Goal: Navigation & Orientation: Find specific page/section

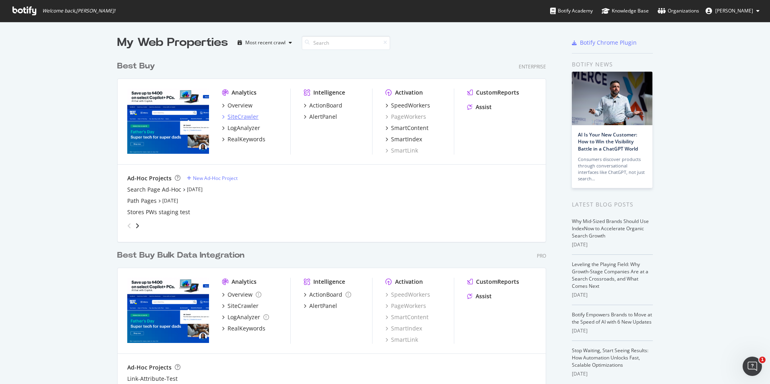
click at [232, 116] on div "SiteCrawler" at bounding box center [242, 117] width 31 height 8
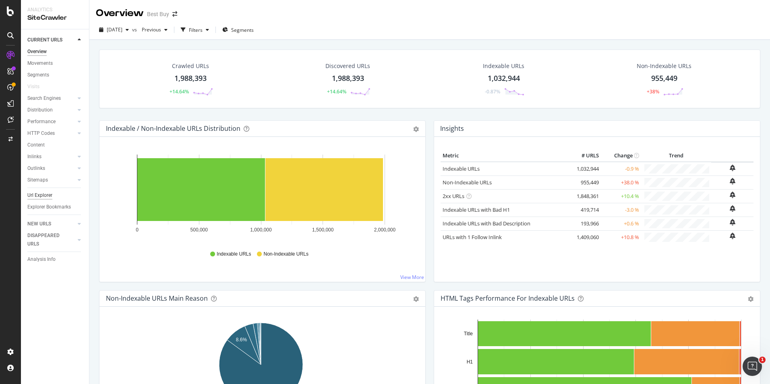
click at [43, 196] on div "Url Explorer" at bounding box center [39, 195] width 25 height 8
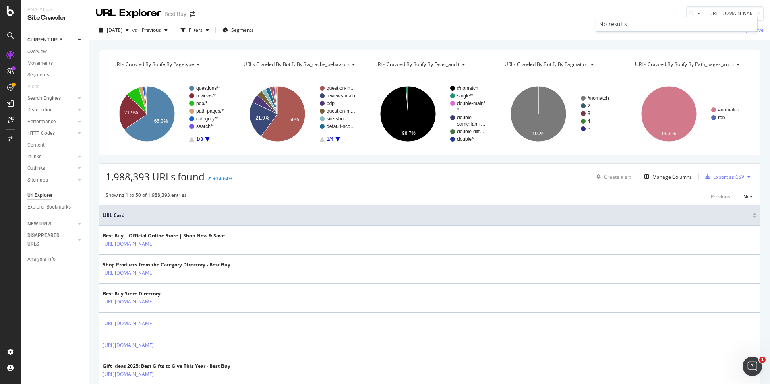
click at [695, 18] on div "No results" at bounding box center [676, 24] width 161 height 14
click at [697, 14] on input "• [URL][DOMAIN_NAME]" at bounding box center [724, 13] width 77 height 14
drag, startPoint x: 698, startPoint y: 13, endPoint x: 671, endPoint y: 13, distance: 27.0
click at [671, 13] on div "URL Explorer Best Buy • [URL][DOMAIN_NAME]" at bounding box center [429, 10] width 680 height 21
click at [691, 11] on input "[URL][DOMAIN_NAME]" at bounding box center [724, 13] width 77 height 14
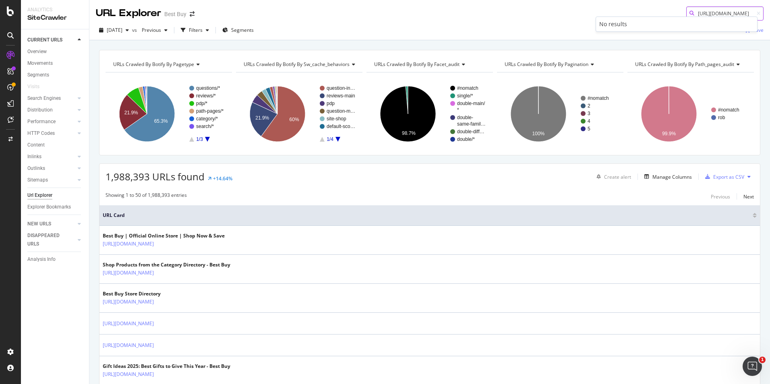
click at [725, 14] on input "[URL][DOMAIN_NAME]" at bounding box center [724, 13] width 77 height 14
paste input "• [URL][DOMAIN_NAME]"
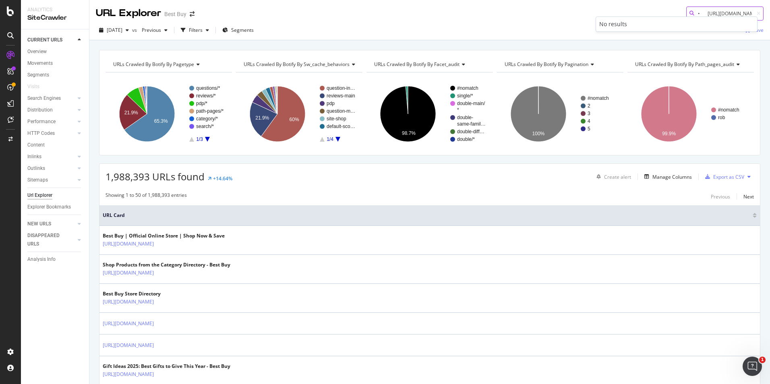
drag, startPoint x: 700, startPoint y: 14, endPoint x: 673, endPoint y: 12, distance: 26.6
click at [673, 12] on div "URL Explorer Best Buy • [URL][DOMAIN_NAME]" at bounding box center [429, 10] width 680 height 21
click at [706, 16] on input "[URL][DOMAIN_NAME]" at bounding box center [724, 13] width 77 height 14
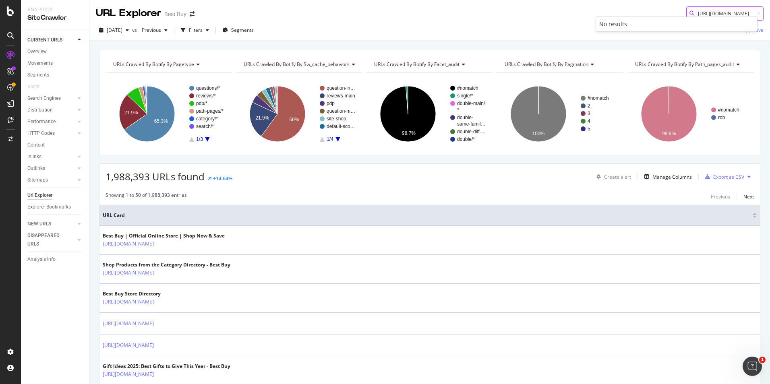
paste input "• [URL][DOMAIN_NAME]"
drag, startPoint x: 700, startPoint y: 15, endPoint x: 679, endPoint y: 15, distance: 20.9
click at [686, 15] on div "• [URL][DOMAIN_NAME]" at bounding box center [724, 13] width 77 height 14
click at [718, 16] on input "[URL][DOMAIN_NAME]" at bounding box center [724, 13] width 77 height 14
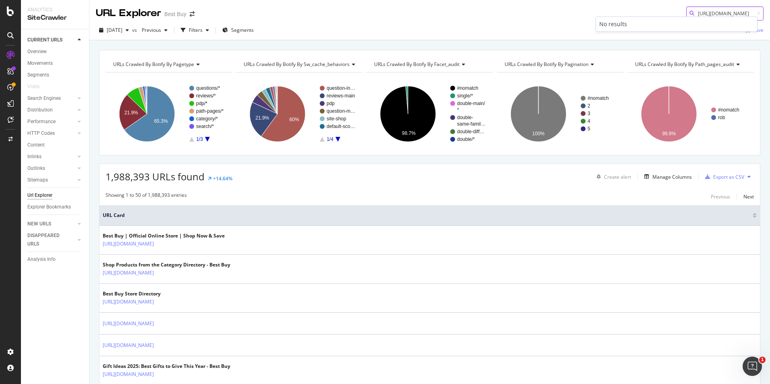
click at [718, 16] on input "[URL][DOMAIN_NAME]" at bounding box center [724, 13] width 77 height 14
paste input "• [URL][DOMAIN_NAME]"
click at [710, 12] on input "• [URL][DOMAIN_NAME]" at bounding box center [724, 13] width 77 height 14
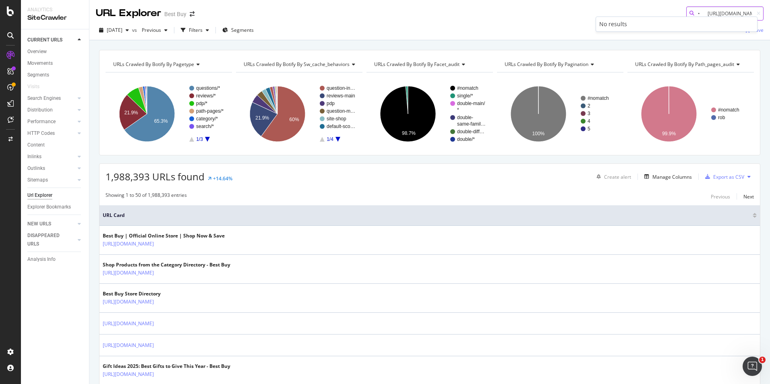
drag, startPoint x: 700, startPoint y: 12, endPoint x: 681, endPoint y: 13, distance: 19.3
click at [686, 13] on div "• [URL][DOMAIN_NAME]" at bounding box center [724, 13] width 77 height 14
click at [706, 13] on input "[URL][DOMAIN_NAME]" at bounding box center [724, 13] width 77 height 14
click at [718, 12] on input "[URL][DOMAIN_NAME]" at bounding box center [724, 13] width 77 height 14
click at [728, 10] on input "[URL][DOMAIN_NAME]" at bounding box center [724, 13] width 77 height 14
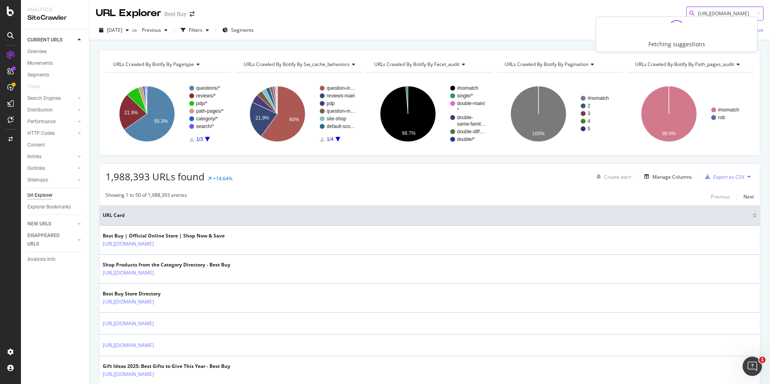
scroll to position [0, 98]
type input "[URL][DOMAIN_NAME]"
click at [700, 10] on input "[URL][DOMAIN_NAME]" at bounding box center [724, 13] width 77 height 14
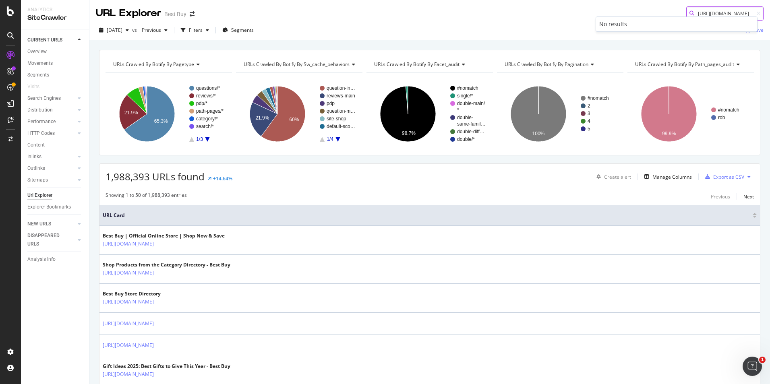
click at [700, 10] on input "[URL][DOMAIN_NAME]" at bounding box center [724, 13] width 77 height 14
paste input "• [URL][DOMAIN_NAME]"
click at [716, 14] on input "• [URL][DOMAIN_NAME]" at bounding box center [724, 13] width 77 height 14
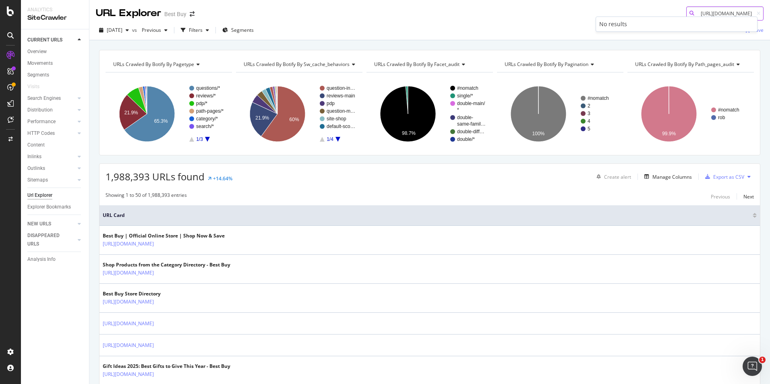
scroll to position [0, 117]
click at [691, 12] on input "• [URL][DOMAIN_NAME]" at bounding box center [724, 13] width 77 height 14
drag, startPoint x: 701, startPoint y: 14, endPoint x: 683, endPoint y: 12, distance: 17.8
click at [686, 12] on div "• [URL][DOMAIN_NAME]" at bounding box center [724, 13] width 77 height 14
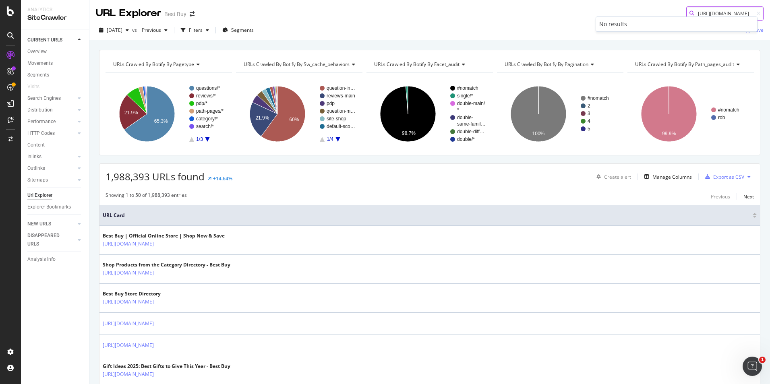
click at [737, 13] on input "[URL][DOMAIN_NAME]" at bounding box center [724, 13] width 77 height 14
click at [729, 16] on input "[URL][DOMAIN_NAME]" at bounding box center [724, 13] width 77 height 14
click at [733, 12] on input "[URL][DOMAIN_NAME]" at bounding box center [724, 13] width 77 height 14
click at [723, 15] on input "[URL][DOMAIN_NAME]" at bounding box center [724, 13] width 77 height 14
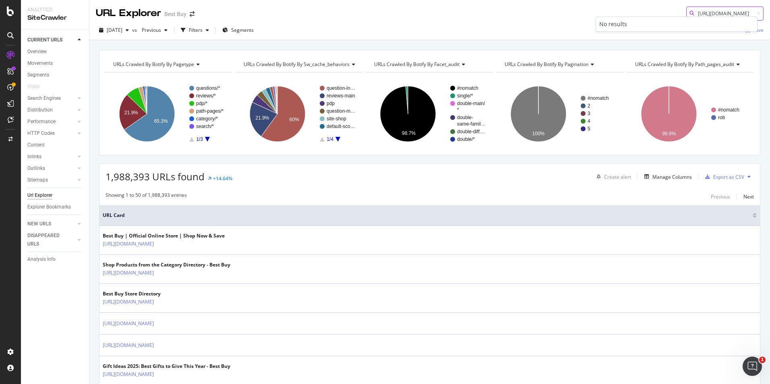
click at [714, 15] on input "[URL][DOMAIN_NAME]" at bounding box center [724, 13] width 77 height 14
click at [732, 14] on input "[URL][DOMAIN_NAME]" at bounding box center [724, 13] width 77 height 14
click at [712, 12] on input "[URL][DOMAIN_NAME]" at bounding box center [724, 13] width 77 height 14
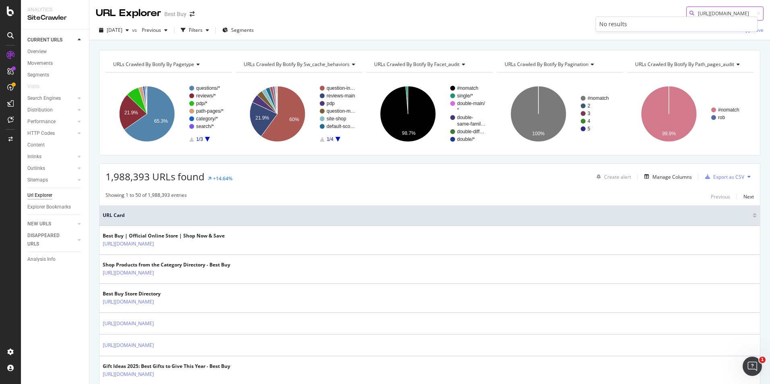
click at [712, 12] on input "[URL][DOMAIN_NAME]" at bounding box center [724, 13] width 77 height 14
click at [727, 13] on input "[URL][DOMAIN_NAME]" at bounding box center [724, 13] width 77 height 14
type input "[URL][DOMAIN_NAME]"
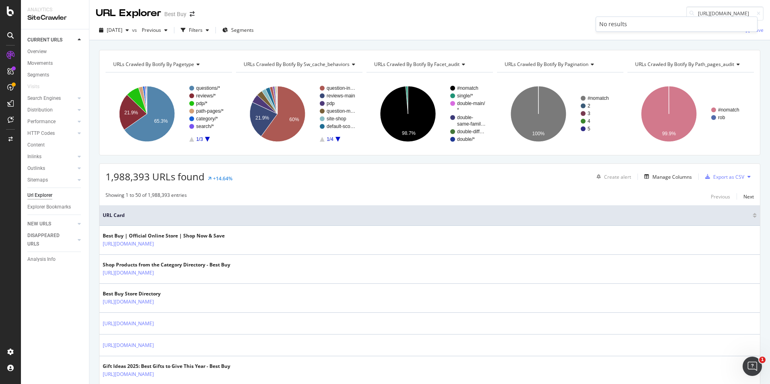
scroll to position [0, 0]
